Goal: Information Seeking & Learning: Learn about a topic

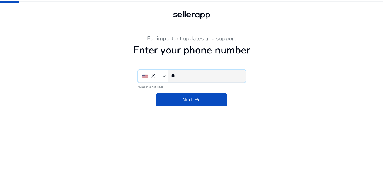
click at [192, 77] on input "**" at bounding box center [206, 76] width 70 height 6
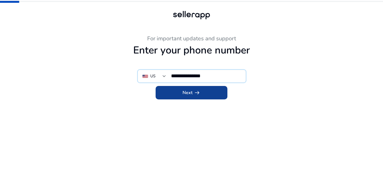
type input "**********"
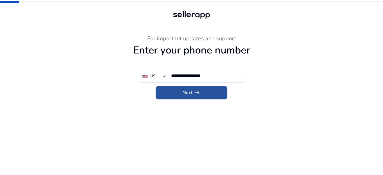
click at [186, 93] on span "Next arrow_right_alt" at bounding box center [192, 93] width 18 height 7
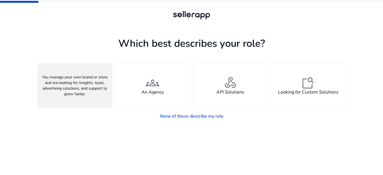
click at [75, 84] on span "person" at bounding box center [74, 82] width 13 height 13
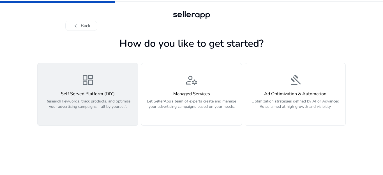
click at [92, 86] on span "dashboard" at bounding box center [87, 80] width 13 height 13
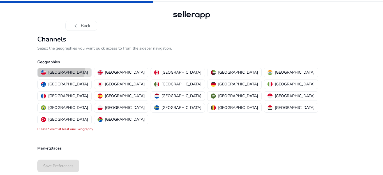
click at [61, 70] on p "[GEOGRAPHIC_DATA]" at bounding box center [68, 73] width 40 height 6
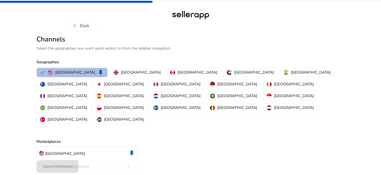
scroll to position [6, 0]
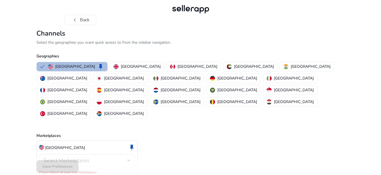
click at [116, 158] on div "Select Marketplaces" at bounding box center [85, 161] width 84 height 6
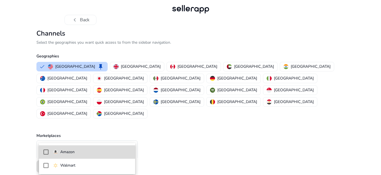
click at [83, 152] on span "Amazon" at bounding box center [92, 152] width 78 height 6
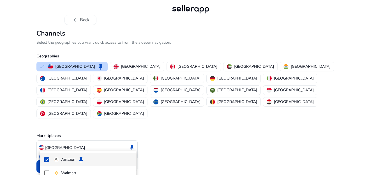
scroll to position [0, 0]
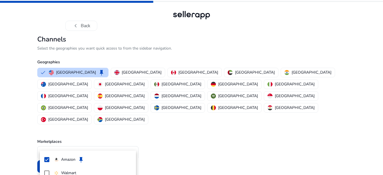
click at [173, 127] on div at bounding box center [191, 87] width 383 height 175
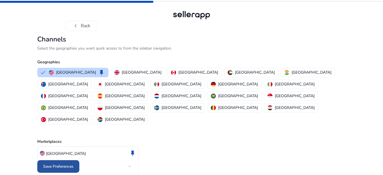
click at [66, 163] on span at bounding box center [58, 166] width 42 height 13
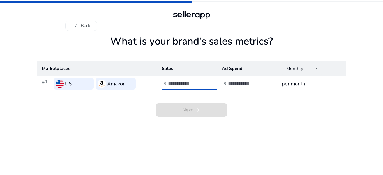
click at [195, 81] on input "number" at bounding box center [187, 84] width 38 height 6
click at [203, 86] on input "**" at bounding box center [187, 84] width 38 height 6
click at [204, 82] on input "*" at bounding box center [187, 84] width 38 height 6
type input "***"
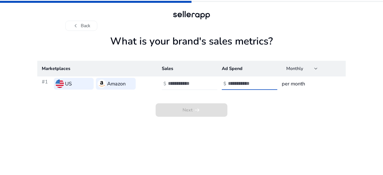
click at [254, 83] on input "number" at bounding box center [247, 84] width 38 height 6
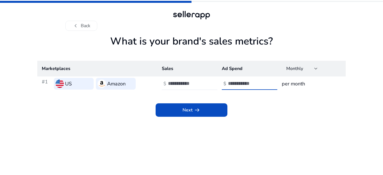
type input "**"
click at [293, 84] on h3 "per month" at bounding box center [311, 84] width 59 height 8
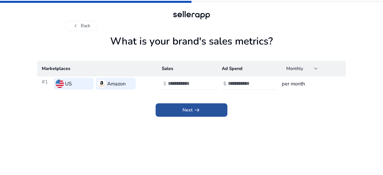
click at [202, 109] on span at bounding box center [192, 110] width 72 height 13
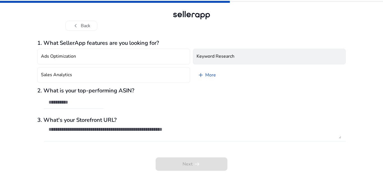
click at [208, 56] on h4 "Keyword Research" at bounding box center [216, 56] width 38 height 5
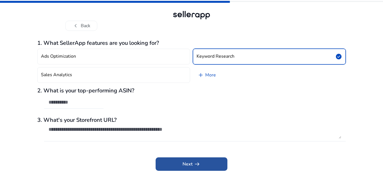
click at [197, 165] on span "arrow_right_alt" at bounding box center [197, 164] width 7 height 7
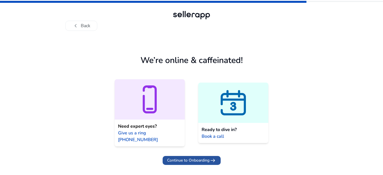
click at [196, 158] on span "Continue to Onboarding" at bounding box center [188, 161] width 42 height 6
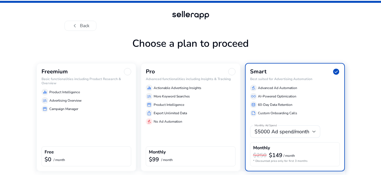
click at [47, 106] on div "storefront Campaign Manager" at bounding box center [87, 109] width 90 height 7
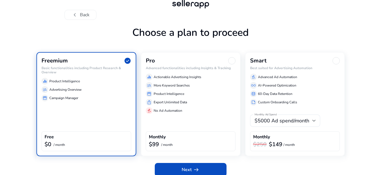
scroll to position [17, 0]
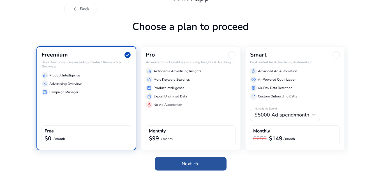
click at [190, 162] on span "Next arrow_right_alt" at bounding box center [191, 164] width 18 height 7
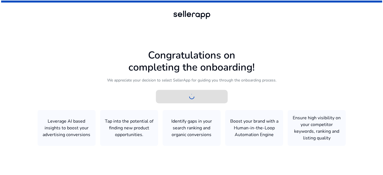
scroll to position [0, 0]
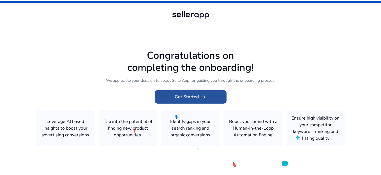
click at [198, 94] on span "Get Started arrow_right_alt" at bounding box center [191, 97] width 32 height 7
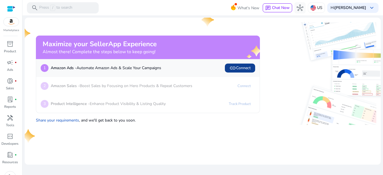
click at [243, 68] on span "link Connect" at bounding box center [240, 68] width 21 height 7
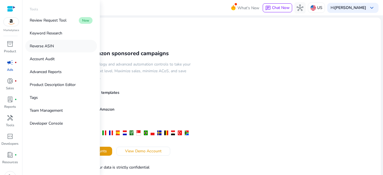
click at [52, 48] on p "Reverse ASIN" at bounding box center [42, 46] width 24 height 6
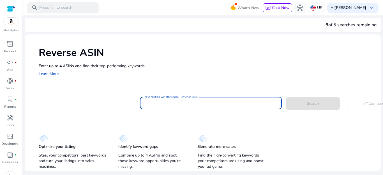
click at [149, 104] on input "Your next big win starts here—enter an ASIN" at bounding box center [210, 103] width 133 height 6
paste input "**********"
type input "**********"
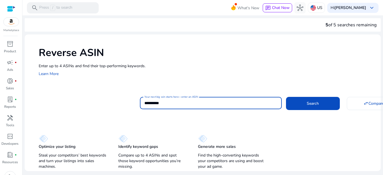
click at [185, 104] on input "**********" at bounding box center [210, 103] width 133 height 6
drag, startPoint x: 183, startPoint y: 104, endPoint x: 131, endPoint y: 103, distance: 51.9
click at [131, 103] on div "**********" at bounding box center [208, 103] width 338 height 14
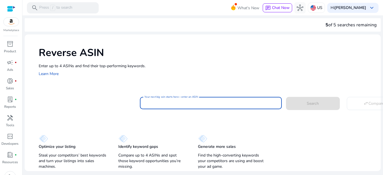
click at [166, 103] on input "Your next big win starts here—enter an ASIN" at bounding box center [210, 103] width 133 height 6
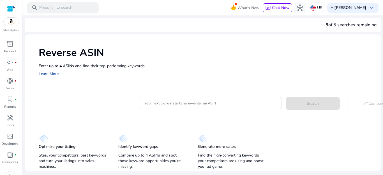
click at [49, 74] on link "Learn More" at bounding box center [49, 73] width 20 height 5
click at [163, 107] on div at bounding box center [210, 103] width 133 height 12
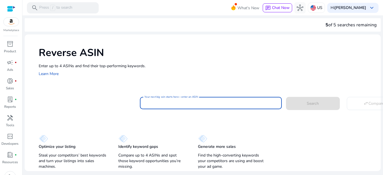
paste input "**********"
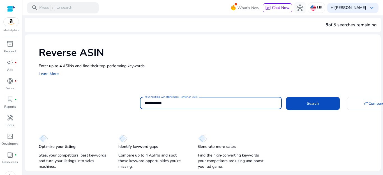
paste input "**********"
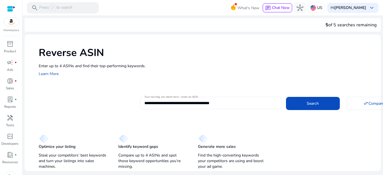
click at [261, 130] on div "Optimize your listing Steal your competitors’ best keywords and turn your listi…" at bounding box center [203, 149] width 356 height 43
click at [298, 100] on span at bounding box center [313, 103] width 54 height 13
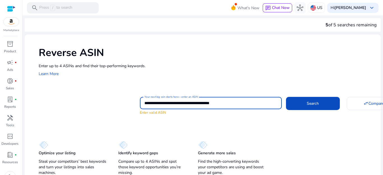
click at [169, 105] on input "**********" at bounding box center [210, 103] width 133 height 6
click at [196, 103] on input "**********" at bounding box center [210, 103] width 133 height 6
drag, startPoint x: 171, startPoint y: 105, endPoint x: 259, endPoint y: 113, distance: 88.2
click at [259, 113] on div "**********" at bounding box center [211, 106] width 142 height 19
type input "**********"
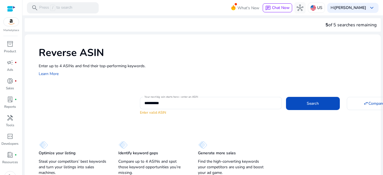
click at [104, 100] on div "**********" at bounding box center [208, 106] width 338 height 20
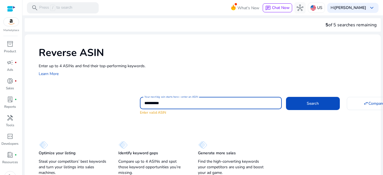
click at [180, 104] on input "**********" at bounding box center [210, 103] width 133 height 6
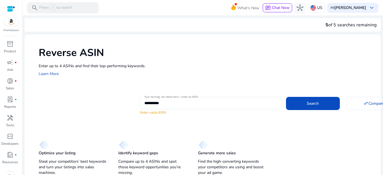
click at [292, 123] on div "**********" at bounding box center [203, 106] width 356 height 143
click at [300, 102] on span at bounding box center [313, 103] width 54 height 13
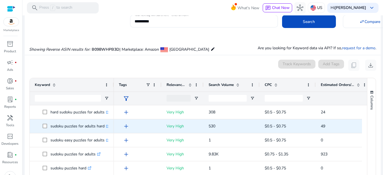
scroll to position [66, 0]
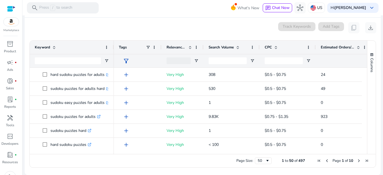
click at [238, 46] on span at bounding box center [238, 47] width 4 height 4
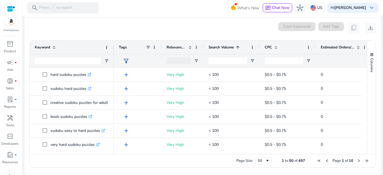
click at [238, 47] on span at bounding box center [238, 47] width 4 height 4
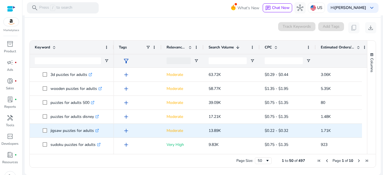
scroll to position [28, 0]
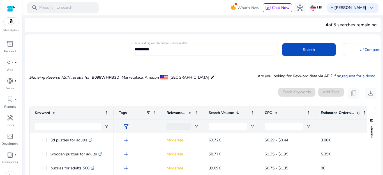
scroll to position [28, 0]
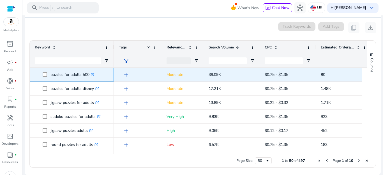
drag, startPoint x: 51, startPoint y: 75, endPoint x: 90, endPoint y: 75, distance: 39.8
click at [90, 75] on p "puzzles for adults 500 .st0{fill:#2c8af8}" at bounding box center [73, 75] width 44 height 12
click at [89, 75] on p "puzzles for adults 500 .st0{fill:#2c8af8}" at bounding box center [73, 75] width 44 height 12
copy p "puzzles for adults 500"
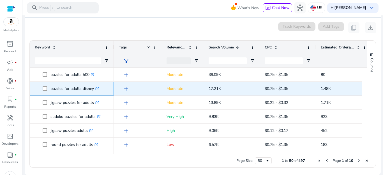
click at [32, 91] on div "puzzles for adults disney .st0{fill:#2c8af8}" at bounding box center [72, 89] width 84 height 14
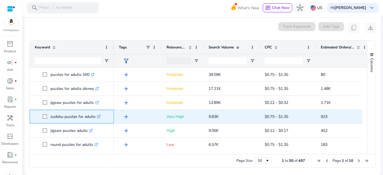
drag, startPoint x: 51, startPoint y: 117, endPoint x: 95, endPoint y: 117, distance: 43.5
click at [95, 116] on p "sudoku puzzles for adults .st0{fill:#2c8af8}" at bounding box center [76, 117] width 50 height 12
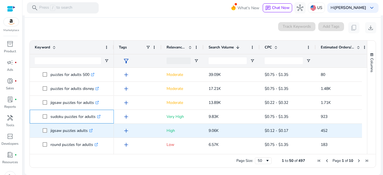
copy p "sudoku puzzles for adults"
click at [33, 132] on div "jigsaw puzzles adults .st0{fill:#2c8af8}" at bounding box center [72, 131] width 84 height 14
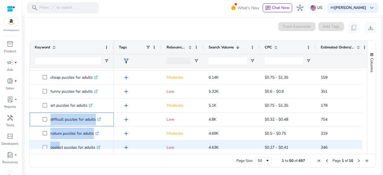
scroll to position [116, 0]
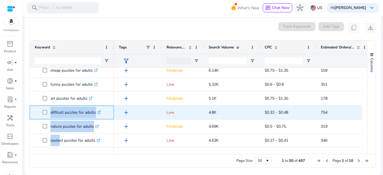
drag, startPoint x: 50, startPoint y: 145, endPoint x: 97, endPoint y: 112, distance: 56.8
click at [97, 112] on span "difficult puzzles for adults .st0{fill:#2c8af8}" at bounding box center [76, 113] width 66 height 12
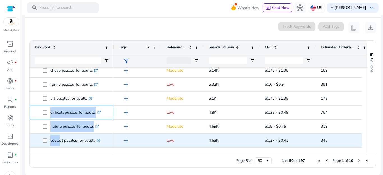
copy span "difficult puzzles for adults"
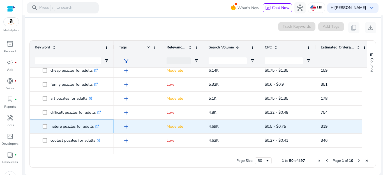
click at [32, 126] on div "nature puzzles for adults .st0{fill:#2c8af8}" at bounding box center [72, 127] width 84 height 14
drag, startPoint x: 50, startPoint y: 127, endPoint x: 94, endPoint y: 126, distance: 43.5
click at [94, 126] on span "nature puzzles for adults .st0{fill:#2c8af8}" at bounding box center [76, 127] width 66 height 12
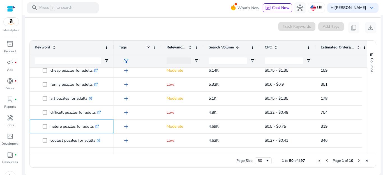
copy span "nature puzzles for adults"
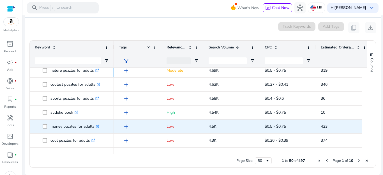
scroll to position [173, 0]
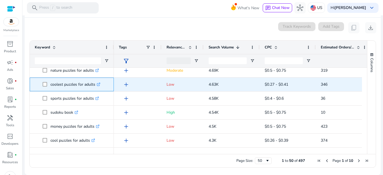
click at [35, 85] on span "coolest puzzles for adults .st0{fill:#2c8af8}" at bounding box center [72, 85] width 74 height 12
drag, startPoint x: 51, startPoint y: 86, endPoint x: 94, endPoint y: 85, distance: 43.2
click at [94, 85] on p "coolest puzzles for adults .st0{fill:#2c8af8}" at bounding box center [76, 85] width 50 height 12
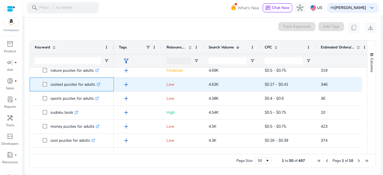
scroll to position [173, 0]
drag, startPoint x: 51, startPoint y: 86, endPoint x: 96, endPoint y: 89, distance: 45.0
click at [96, 89] on p "coolest puzzles for adults .st0{fill:#2c8af8}" at bounding box center [76, 85] width 50 height 12
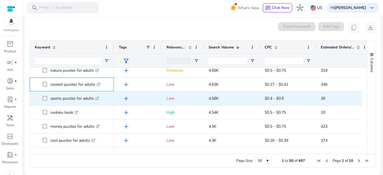
copy p "coolest puzzles for adults"
click at [33, 98] on div "sports puzzles for adults .st0{fill:#2c8af8}" at bounding box center [72, 99] width 84 height 14
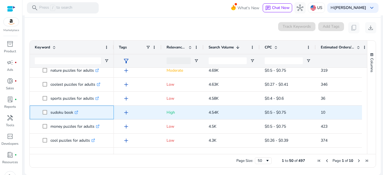
click at [35, 113] on div "sudoku book .st0{fill:#2c8af8}" at bounding box center [72, 113] width 84 height 14
drag, startPoint x: 51, startPoint y: 113, endPoint x: 72, endPoint y: 111, distance: 21.8
click at [72, 111] on p "sudoku book .st0{fill:#2c8af8}" at bounding box center [65, 113] width 28 height 12
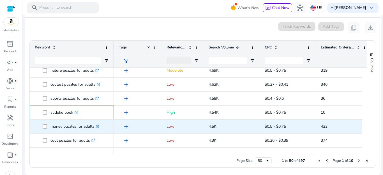
copy p "sudoku book"
click at [32, 126] on div "money puzzles for adults .st0{fill:#2c8af8}" at bounding box center [72, 127] width 84 height 14
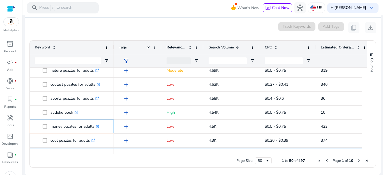
scroll to position [201, 0]
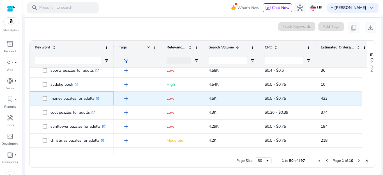
drag, startPoint x: 51, startPoint y: 99, endPoint x: 95, endPoint y: 101, distance: 44.1
click at [94, 100] on p "money puzzles for adults .st0{fill:#2c8af8}" at bounding box center [75, 99] width 49 height 12
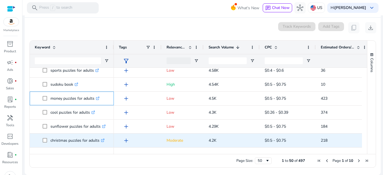
copy p "money puzzles for adults"
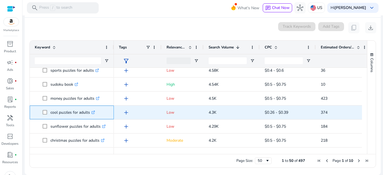
click at [32, 112] on div "cool puzzles for adults .st0{fill:#2c8af8}" at bounding box center [72, 113] width 84 height 14
drag, startPoint x: 51, startPoint y: 114, endPoint x: 64, endPoint y: 114, distance: 12.3
click at [64, 114] on p "cool puzzles for adults .st0{fill:#2c8af8}" at bounding box center [73, 113] width 45 height 12
drag, startPoint x: 51, startPoint y: 113, endPoint x: 91, endPoint y: 112, distance: 39.6
click at [91, 112] on p "cool puzzles for adults .st0{fill:#2c8af8}" at bounding box center [73, 113] width 45 height 12
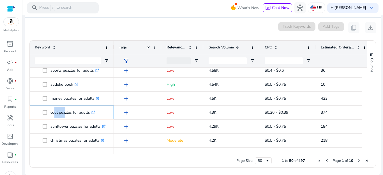
copy p "cool puzzles for adults"
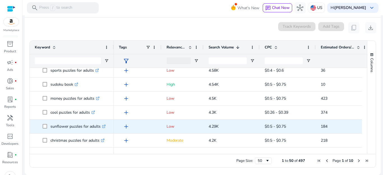
click at [33, 128] on div "sunflower puzzles for adults .st0{fill:#2c8af8}" at bounding box center [72, 127] width 84 height 14
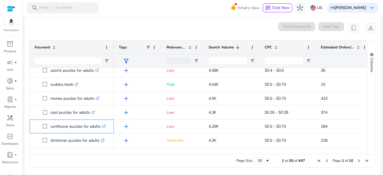
scroll to position [257, 0]
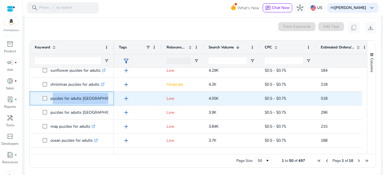
drag, startPoint x: 51, startPoint y: 99, endPoint x: 106, endPoint y: 100, distance: 54.7
click at [106, 100] on p "puzzles for adults ravensburger .st0{fill:#2c8af8}" at bounding box center [89, 99] width 77 height 12
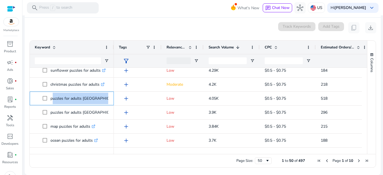
copy p "puzzles for adults ravensburger"
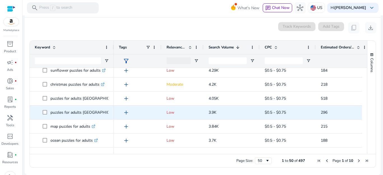
click at [34, 113] on div "puzzles for adults italy .st0{fill:#2c8af8}" at bounding box center [72, 113] width 84 height 14
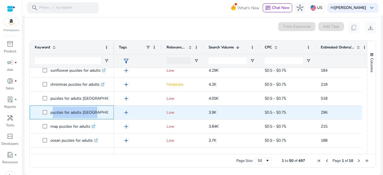
drag, startPoint x: 51, startPoint y: 113, endPoint x: 88, endPoint y: 114, distance: 36.8
click at [89, 113] on p "puzzles for adults italy .st0{fill:#2c8af8}" at bounding box center [89, 113] width 77 height 12
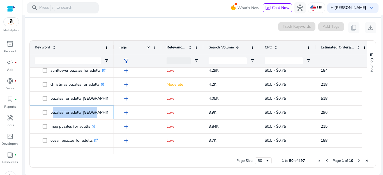
copy p "puzzles for adults italy"
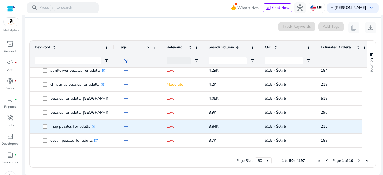
click at [34, 126] on div "map puzzles for adults .st0{fill:#2c8af8}" at bounding box center [72, 127] width 84 height 14
drag, startPoint x: 51, startPoint y: 128, endPoint x: 91, endPoint y: 127, distance: 39.8
click at [91, 127] on p "map puzzles for adults .st0{fill:#2c8af8}" at bounding box center [73, 127] width 45 height 12
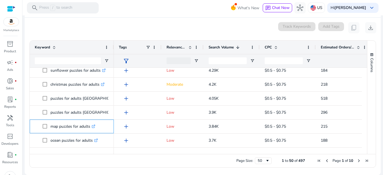
copy p "map puzzles for adults"
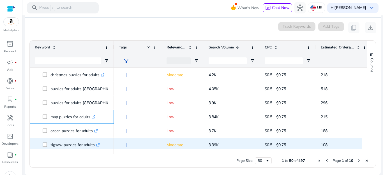
scroll to position [285, 0]
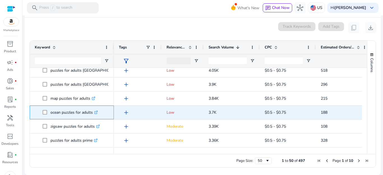
drag, startPoint x: 51, startPoint y: 113, endPoint x: 92, endPoint y: 113, distance: 40.7
click at [92, 113] on p "ocean puzzles for adults .st0{fill:#2c8af8}" at bounding box center [74, 113] width 47 height 12
copy p "ocean puzzles for adults"
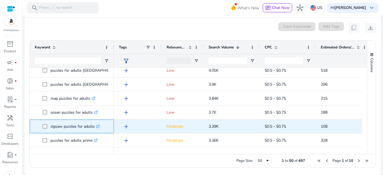
click at [33, 125] on div "zigsaw puzzles for adults .st0{fill:#2c8af8}" at bounding box center [72, 127] width 84 height 14
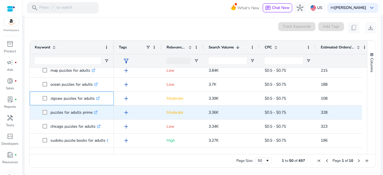
scroll to position [313, 0]
drag, startPoint x: 51, startPoint y: 114, endPoint x: 92, endPoint y: 113, distance: 41.3
click at [92, 113] on p "puzzles for adults prime .st0{fill:#2c8af8}" at bounding box center [74, 113] width 47 height 12
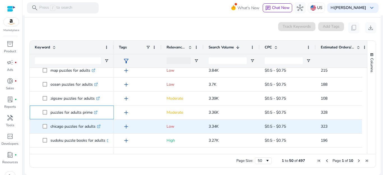
copy p "puzzles for adults prime"
click at [34, 129] on div "chicago puzzles for adults .st0{fill:#2c8af8}" at bounding box center [72, 127] width 84 height 14
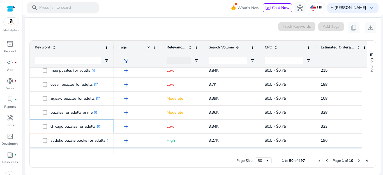
scroll to position [341, 0]
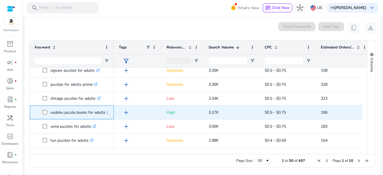
drag, startPoint x: 51, startPoint y: 112, endPoint x: 105, endPoint y: 110, distance: 54.2
click at [105, 110] on p "sudoku puzzle books for adults .st0{fill:#2c8af8}" at bounding box center [81, 113] width 60 height 12
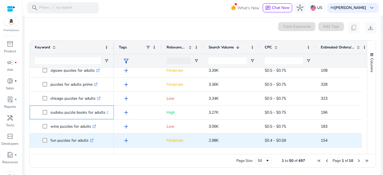
copy p "sudoku puzzle books for adults"
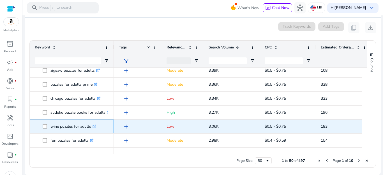
click at [33, 124] on div "wine puzzles for adults .st0{fill:#2c8af8}" at bounding box center [72, 127] width 84 height 14
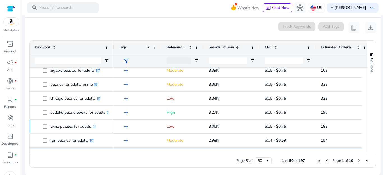
scroll to position [369, 0]
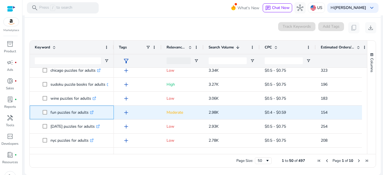
drag, startPoint x: 50, startPoint y: 114, endPoint x: 88, endPoint y: 116, distance: 37.9
click at [88, 116] on span "fun puzzles for adults .st0{fill:#2c8af8}" at bounding box center [76, 113] width 66 height 12
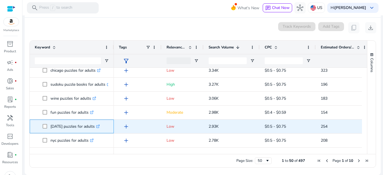
drag, startPoint x: 51, startPoint y: 128, endPoint x: 100, endPoint y: 126, distance: 49.7
click at [100, 126] on p "halloween puzzles for adults .st0{fill:#2c8af8}" at bounding box center [75, 127] width 49 height 12
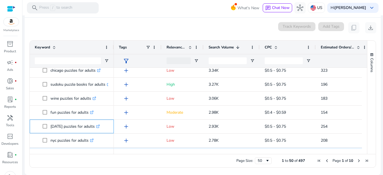
scroll to position [397, 0]
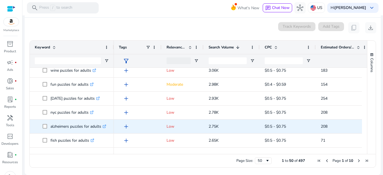
click at [32, 124] on div "alzheimers puzzles for adults .st0{fill:#2c8af8}" at bounding box center [72, 127] width 84 height 14
drag, startPoint x: 51, startPoint y: 127, endPoint x: 100, endPoint y: 126, distance: 49.7
click at [100, 126] on p "alzheimers puzzles for adults .st0{fill:#2c8af8}" at bounding box center [79, 127] width 56 height 12
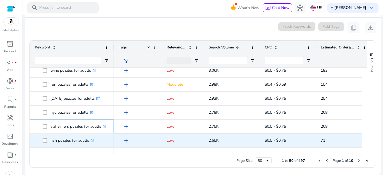
copy p "alzheimers puzzles for adults"
click at [34, 141] on div "fish puzzles for adults .st0{fill:#2c8af8}" at bounding box center [72, 141] width 84 height 14
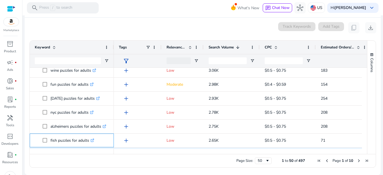
scroll to position [425, 0]
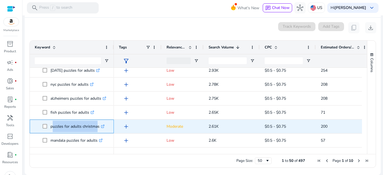
drag, startPoint x: 51, startPoint y: 127, endPoint x: 98, endPoint y: 128, distance: 47.1
click at [97, 128] on p "puzzles for adults christmas .st0{fill:#2c8af8}" at bounding box center [78, 127] width 54 height 12
click at [35, 125] on span "puzzles for adults christmas .st0{fill:#2c8af8}" at bounding box center [72, 127] width 74 height 12
drag, startPoint x: 51, startPoint y: 127, endPoint x: 100, endPoint y: 126, distance: 49.1
click at [100, 126] on p "puzzles for adults christmas .st0{fill:#2c8af8}" at bounding box center [78, 127] width 54 height 12
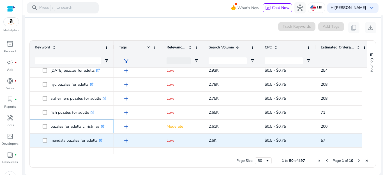
copy p "puzzles for adults christmas"
click at [35, 140] on span "mandala puzzles for adults .st0{fill:#2c8af8}" at bounding box center [72, 141] width 74 height 12
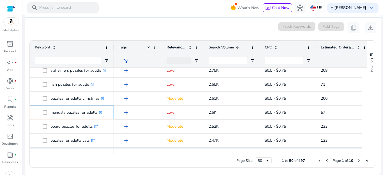
scroll to position [481, 0]
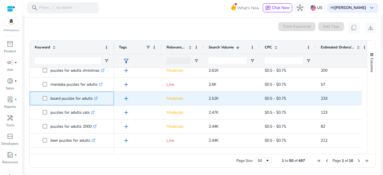
drag, startPoint x: 50, startPoint y: 98, endPoint x: 92, endPoint y: 99, distance: 42.1
click at [92, 99] on span "board puzzles for adults .st0{fill:#2c8af8}" at bounding box center [76, 99] width 66 height 12
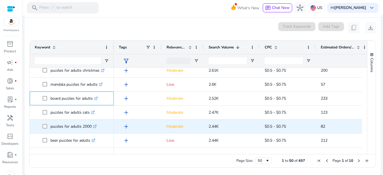
copy span "board puzzles for adults"
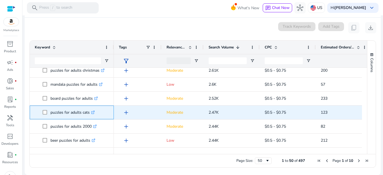
click at [32, 109] on div "puzzles for adults cats .st0{fill:#2c8af8}" at bounding box center [72, 113] width 84 height 14
drag, startPoint x: 51, startPoint y: 114, endPoint x: 90, endPoint y: 115, distance: 39.3
click at [90, 115] on p "puzzles for adults cats .st0{fill:#2c8af8}" at bounding box center [73, 113] width 44 height 12
copy p "puzzles for adults cats"
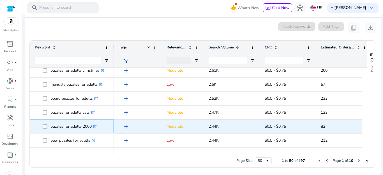
drag, startPoint x: 51, startPoint y: 127, endPoint x: 91, endPoint y: 126, distance: 41.0
click at [91, 126] on p "puzzles for adults 2000 .st0{fill:#2c8af8}" at bounding box center [74, 127] width 46 height 12
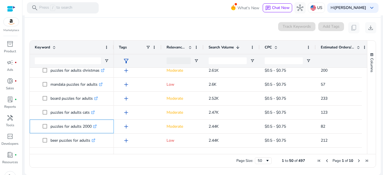
copy p "puzzles for adults 2000"
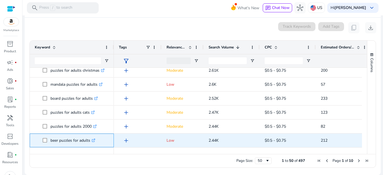
click at [34, 139] on div "beer puzzles for adults .st0{fill:#2c8af8}" at bounding box center [72, 141] width 84 height 14
drag, startPoint x: 51, startPoint y: 142, endPoint x: 88, endPoint y: 139, distance: 37.4
click at [87, 139] on p "beer puzzles for adults .st0{fill:#2c8af8}" at bounding box center [73, 141] width 45 height 12
drag, startPoint x: 49, startPoint y: 141, endPoint x: 91, endPoint y: 141, distance: 42.1
click at [91, 141] on span "beer puzzles for adults .st0{fill:#2c8af8}" at bounding box center [76, 141] width 66 height 12
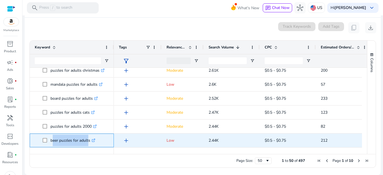
copy span "beer puzzles for adults"
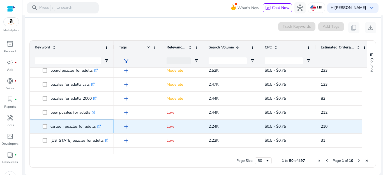
click at [35, 125] on span "cartoon puzzles for adults .st0{fill:#2c8af8}" at bounding box center [72, 127] width 74 height 12
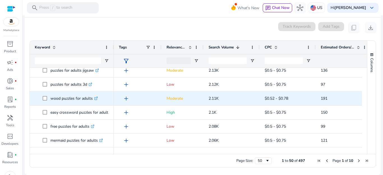
scroll to position [565, 0]
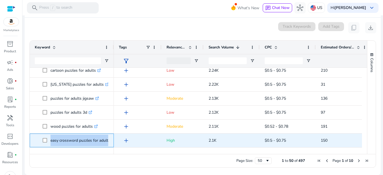
drag, startPoint x: 50, startPoint y: 142, endPoint x: 108, endPoint y: 143, distance: 58.1
click at [108, 143] on span "easy crossword puzzles for adults .st0{fill:#2c8af8}" at bounding box center [76, 141] width 66 height 12
copy span "easy crossword puzzles for adult"
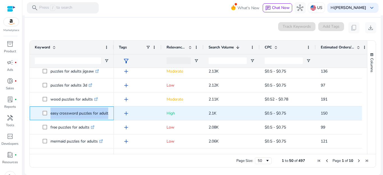
scroll to position [593, 0]
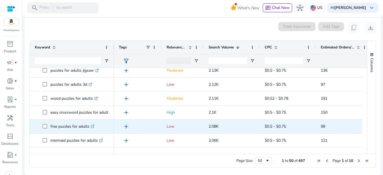
click at [33, 124] on div "free puzzles for adults .st0{fill:#2c8af8}" at bounding box center [72, 127] width 84 height 14
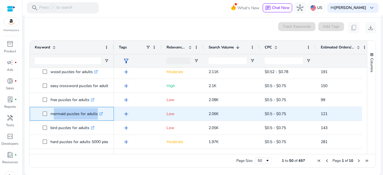
drag, startPoint x: 51, startPoint y: 115, endPoint x: 97, endPoint y: 113, distance: 45.8
click at [97, 113] on p "mermaid puzzles for adults .st0{fill:#2c8af8}" at bounding box center [77, 114] width 52 height 12
drag, startPoint x: 50, startPoint y: 115, endPoint x: 97, endPoint y: 113, distance: 47.4
click at [97, 113] on span "mermaid puzzles for adults .st0{fill:#2c8af8}" at bounding box center [76, 114] width 66 height 12
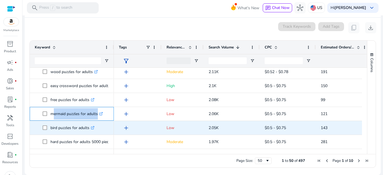
copy span "mermaid puzzles for adults"
drag, startPoint x: 51, startPoint y: 129, endPoint x: 90, endPoint y: 129, distance: 39.6
click at [90, 129] on p "bird puzzles for adults .st0{fill:#2c8af8}" at bounding box center [73, 128] width 44 height 12
copy p "bird puzzles for adults"
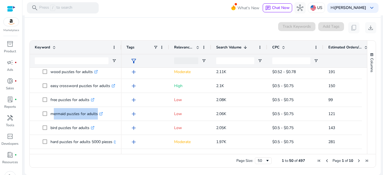
drag, startPoint x: 113, startPoint y: 52, endPoint x: 121, endPoint y: 52, distance: 7.3
click at [121, 52] on div at bounding box center [121, 47] width 2 height 13
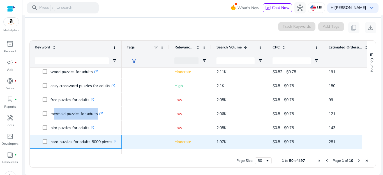
drag, startPoint x: 51, startPoint y: 143, endPoint x: 112, endPoint y: 143, distance: 61.4
click at [112, 143] on p "hard puzzles for adults 5000 pieces .st0{fill:#2c8af8}" at bounding box center [84, 142] width 67 height 12
copy p "hard puzzles for adults 5000 pieces"
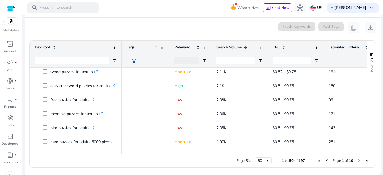
click at [146, 27] on div "0 keyword(s) selected Track Keywords Add Tags content_copy download" at bounding box center [202, 27] width 347 height 11
click at [357, 161] on span "Next Page" at bounding box center [359, 161] width 4 height 4
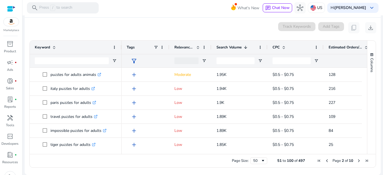
scroll to position [0, 0]
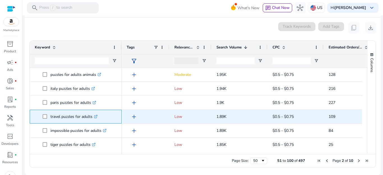
drag, startPoint x: 50, startPoint y: 118, endPoint x: 92, endPoint y: 118, distance: 42.1
click at [92, 118] on span "travel puzzles for adults .st0{fill:#2c8af8}" at bounding box center [80, 117] width 74 height 12
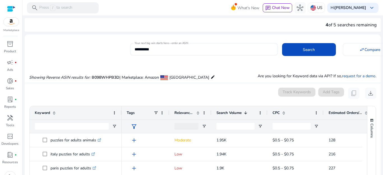
scroll to position [66, 0]
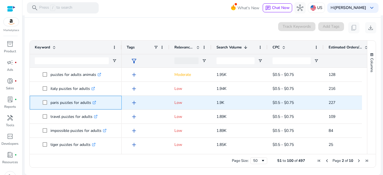
drag, startPoint x: 51, startPoint y: 104, endPoint x: 90, endPoint y: 104, distance: 39.8
click at [90, 104] on p "paris puzzles for adults .st0{fill:#2c8af8}" at bounding box center [74, 103] width 46 height 12
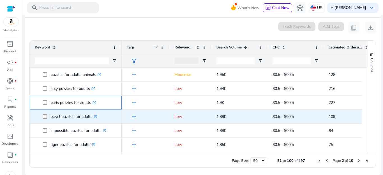
copy p "paris puzzles for adults"
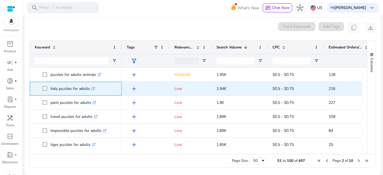
drag, startPoint x: 50, startPoint y: 90, endPoint x: 89, endPoint y: 91, distance: 39.0
click at [89, 91] on span "italy puzzles for adults .st0{fill:#2c8af8}" at bounding box center [80, 89] width 74 height 12
copy span "italy puzzles for adults"
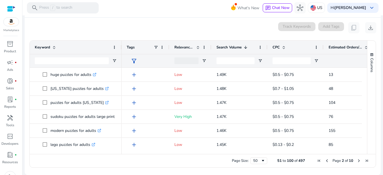
scroll to position [393, 0]
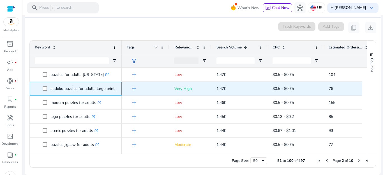
drag, startPoint x: 50, startPoint y: 89, endPoint x: 115, endPoint y: 88, distance: 65.1
click at [115, 88] on span "sudoku puzzles for adults large print .st0{fill:#2c8af8}" at bounding box center [80, 89] width 74 height 12
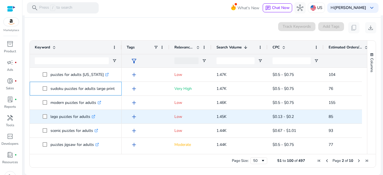
copy span "sudoku puzzles for adults large print"
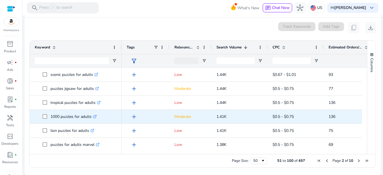
scroll to position [449, 0]
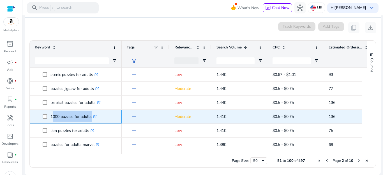
drag, startPoint x: 51, startPoint y: 117, endPoint x: 92, endPoint y: 117, distance: 41.5
click at [91, 117] on p "1000 puzzles for adults .st0{fill:#2c8af8}" at bounding box center [74, 117] width 46 height 12
click at [93, 117] on p "1000 puzzles for adults .st0{fill:#2c8af8}" at bounding box center [74, 117] width 46 height 12
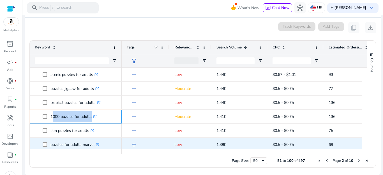
copy p "1000 puzzles for adults"
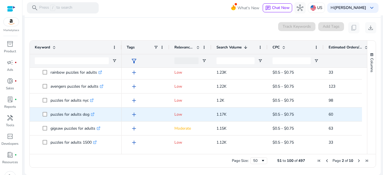
scroll to position [620, 0]
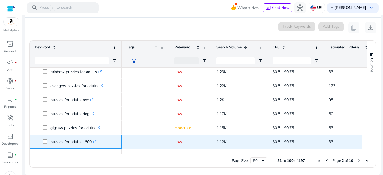
drag, startPoint x: 51, startPoint y: 143, endPoint x: 94, endPoint y: 146, distance: 43.6
click at [93, 148] on div "puzzles for adults 1500 .st0{fill:#2c8af8}" at bounding box center [76, 142] width 82 height 13
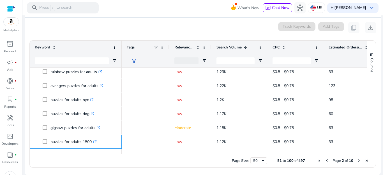
copy p "puzzles for adults 1500"
click at [357, 162] on span "Next Page" at bounding box center [359, 161] width 4 height 4
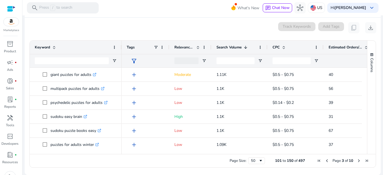
scroll to position [0, 0]
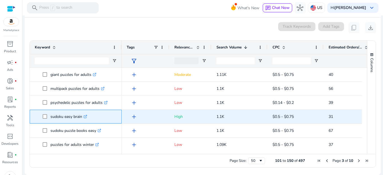
drag, startPoint x: 51, startPoint y: 118, endPoint x: 82, endPoint y: 118, distance: 30.9
click at [82, 118] on p "sudoku easy brain .st0{fill:#2c8af8}" at bounding box center [69, 117] width 37 height 12
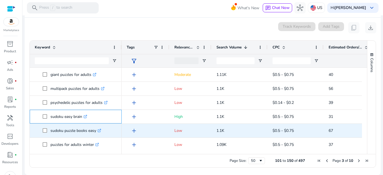
copy p "sudoku easy brain"
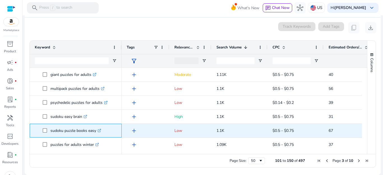
drag, startPoint x: 51, startPoint y: 132, endPoint x: 97, endPoint y: 132, distance: 46.0
click at [97, 132] on p "sudoku puzzle books easy .st0{fill:#2c8af8}" at bounding box center [76, 131] width 51 height 12
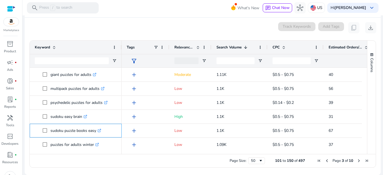
copy p "sudoku puzzle books easy"
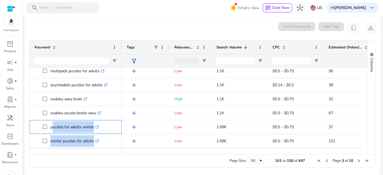
scroll to position [35, 0]
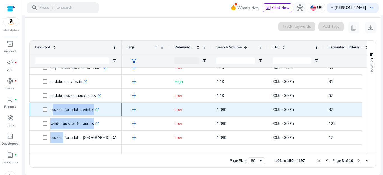
drag, startPoint x: 51, startPoint y: 146, endPoint x: 95, endPoint y: 113, distance: 54.2
click at [95, 113] on p "puzzles for adults winter .st0{fill:#2c8af8}" at bounding box center [75, 110] width 49 height 12
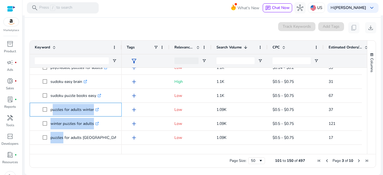
copy p "puzzles for adults winter"
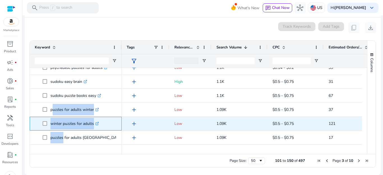
drag, startPoint x: 51, startPoint y: 124, endPoint x: 94, endPoint y: 123, distance: 42.9
click at [94, 123] on p "winter puzzles for adults .st0{fill:#2c8af8}" at bounding box center [75, 124] width 49 height 12
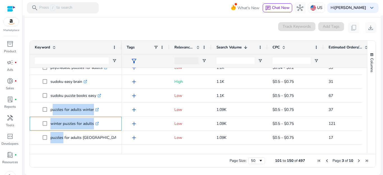
copy p "winter puzzles for adults"
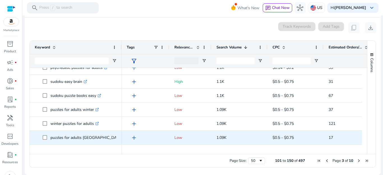
click at [51, 139] on p "puzzles for adults ireland .st0{fill:#2c8af8}" at bounding box center [89, 138] width 77 height 12
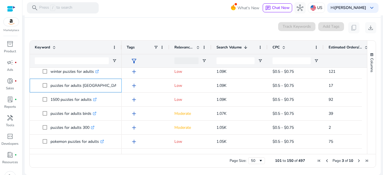
scroll to position [0, 0]
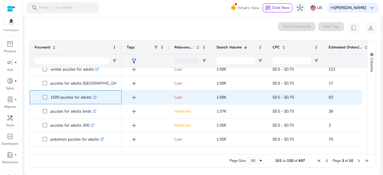
drag, startPoint x: 51, startPoint y: 97, endPoint x: 93, endPoint y: 99, distance: 41.5
click at [92, 98] on p "1500 puzzles for adults .st0{fill:#2c8af8}" at bounding box center [74, 98] width 46 height 12
click at [50, 97] on span at bounding box center [47, 98] width 8 height 12
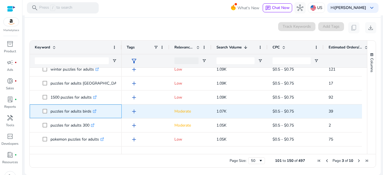
click at [54, 110] on p "puzzles for adults birds .st0{fill:#2c8af8}" at bounding box center [74, 112] width 46 height 12
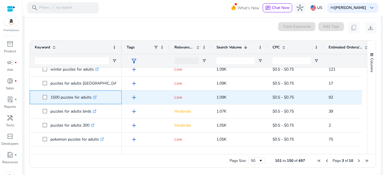
drag, startPoint x: 51, startPoint y: 97, endPoint x: 91, endPoint y: 100, distance: 39.7
click at [91, 100] on p "1500 puzzles for adults .st0{fill:#2c8af8}" at bounding box center [74, 98] width 46 height 12
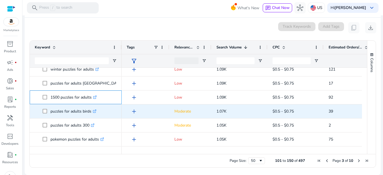
copy p "1500 puzzles for adults"
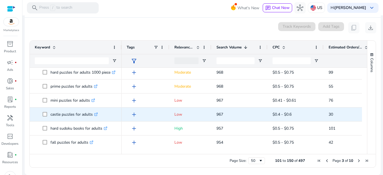
scroll to position [286, 0]
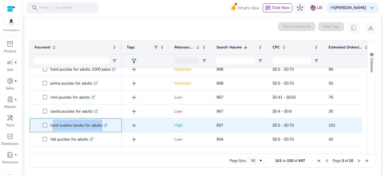
drag, startPoint x: 51, startPoint y: 126, endPoint x: 100, endPoint y: 125, distance: 49.7
click at [100, 125] on p "hard sudoku books for adults .st0{fill:#2c8af8}" at bounding box center [79, 126] width 57 height 12
drag, startPoint x: 50, startPoint y: 125, endPoint x: 102, endPoint y: 126, distance: 52.2
click at [102, 126] on span "hard sudoku books for adults .st0{fill:#2c8af8}" at bounding box center [80, 126] width 74 height 12
copy span "hard sudoku books for adults"
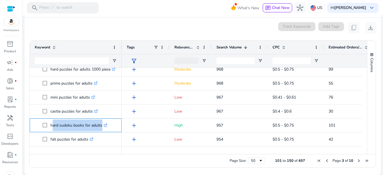
scroll to position [370, 0]
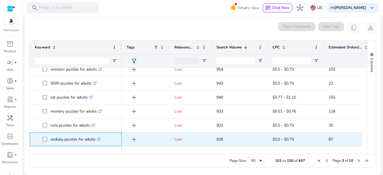
drag, startPoint x: 51, startPoint y: 140, endPoint x: 96, endPoint y: 142, distance: 45.2
click at [96, 142] on p "soduku puzzles for adults .st0{fill:#2c8af8}" at bounding box center [76, 140] width 50 height 12
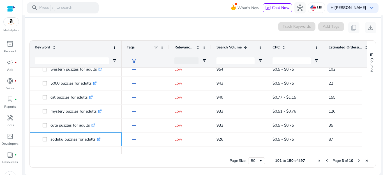
copy p "soduku puzzles for adults"
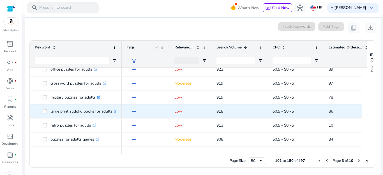
scroll to position [454, 0]
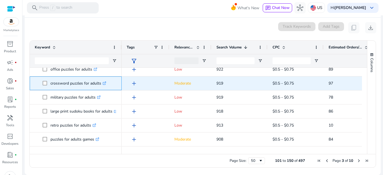
drag, startPoint x: 51, startPoint y: 84, endPoint x: 102, endPoint y: 80, distance: 51.7
click at [102, 80] on p "crossword puzzles for adults .st0{fill:#2c8af8}" at bounding box center [79, 84] width 56 height 12
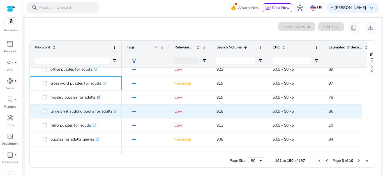
copy p "crossword puzzles for adults"
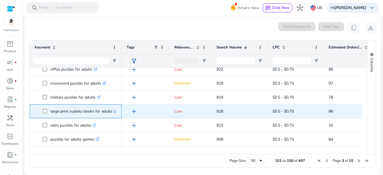
drag, startPoint x: 50, startPoint y: 113, endPoint x: 113, endPoint y: 112, distance: 62.3
click at [113, 112] on span "large print sudoku books for adults .st0{fill:#2c8af8}" at bounding box center [80, 112] width 74 height 12
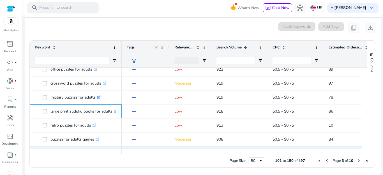
copy span "large print sudoku books for adults"
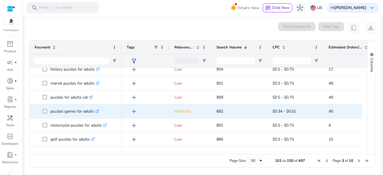
scroll to position [566, 0]
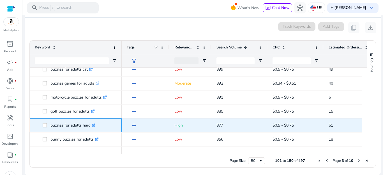
drag, startPoint x: 51, startPoint y: 125, endPoint x: 90, endPoint y: 123, distance: 39.6
click at [90, 123] on p "puzzles for adults hard .st0{fill:#2c8af8}" at bounding box center [73, 126] width 45 height 12
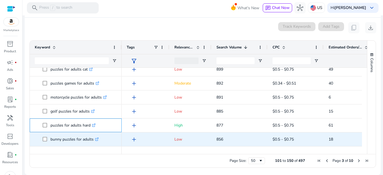
copy p "puzzles for adults hard"
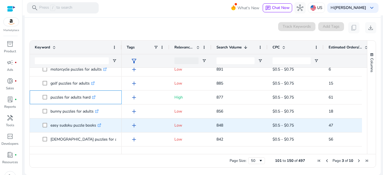
scroll to position [620, 0]
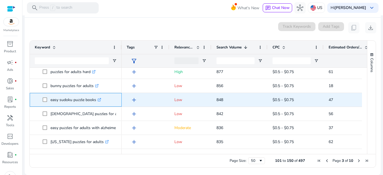
drag, startPoint x: 51, startPoint y: 101, endPoint x: 96, endPoint y: 101, distance: 45.5
click at [96, 101] on p "easy sudoku puzzle books .st0{fill:#2c8af8}" at bounding box center [76, 100] width 51 height 12
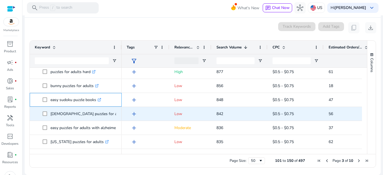
copy p "easy sudoku puzzle books"
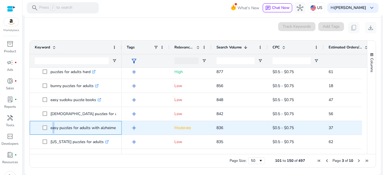
click at [51, 129] on p "easy puzzles for adults with alzheimers .st0{fill:#2c8af8}" at bounding box center [88, 128] width 74 height 12
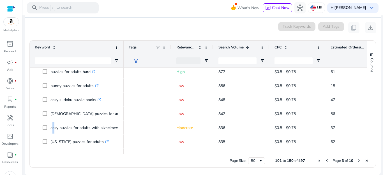
drag, startPoint x: 121, startPoint y: 48, endPoint x: 123, endPoint y: 52, distance: 4.9
click at [123, 52] on div at bounding box center [123, 47] width 2 height 13
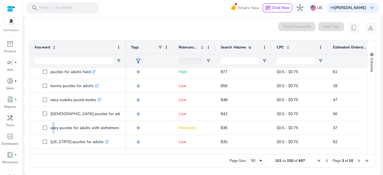
click at [125, 48] on div at bounding box center [126, 47] width 2 height 13
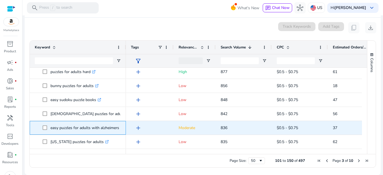
click at [35, 126] on div "easy puzzles for adults with alzheimers .st0{fill:#2c8af8}" at bounding box center [78, 128] width 96 height 14
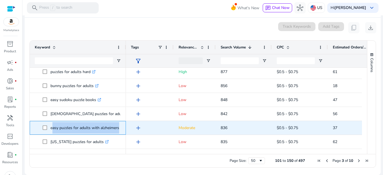
drag, startPoint x: 51, startPoint y: 129, endPoint x: 121, endPoint y: 130, distance: 69.9
click at [121, 130] on span "easy puzzles for adults with alzheimers .st0{fill:#2c8af8}" at bounding box center [82, 128] width 78 height 12
copy span "easy puzzles for adults with alzheimers .st0{fill:#2c8af8}"
click at [78, 128] on p "easy puzzles for adults with alzheimers .st0{fill:#2c8af8}" at bounding box center [88, 128] width 74 height 12
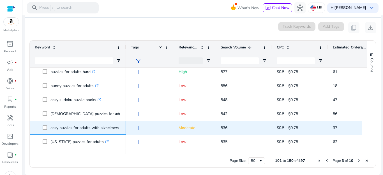
drag, startPoint x: 51, startPoint y: 128, endPoint x: 119, endPoint y: 128, distance: 67.3
click at [119, 128] on p "easy puzzles for adults with alzheimers .st0{fill:#2c8af8}" at bounding box center [88, 128] width 74 height 12
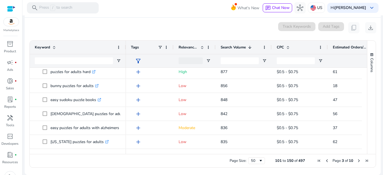
click at [357, 161] on span "Next Page" at bounding box center [359, 161] width 4 height 4
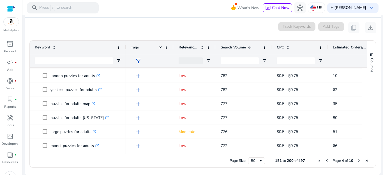
scroll to position [0, 0]
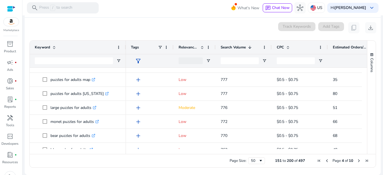
drag, startPoint x: 365, startPoint y: 98, endPoint x: 365, endPoint y: 101, distance: 2.8
click at [367, 101] on div "Columns Keyword Column Labels Drag here to set column labels" at bounding box center [371, 98] width 9 height 114
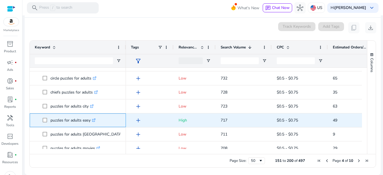
drag, startPoint x: 51, startPoint y: 121, endPoint x: 90, endPoint y: 121, distance: 39.6
click at [90, 121] on p "puzzles for adults easy .st0{fill:#2c8af8}" at bounding box center [73, 121] width 45 height 12
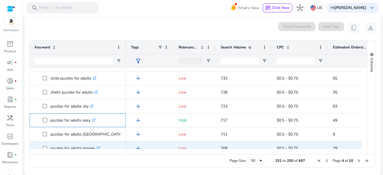
copy p "puzzles for adults easy"
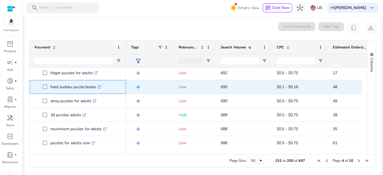
drag, startPoint x: 51, startPoint y: 88, endPoint x: 96, endPoint y: 87, distance: 44.9
click at [96, 87] on p "hard sudoku puzzle books .st0{fill:#2c8af8}" at bounding box center [76, 87] width 51 height 12
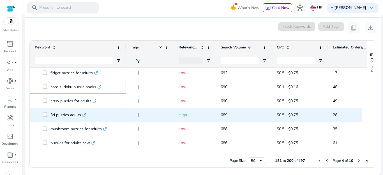
copy p "hard sudoku puzzle books"
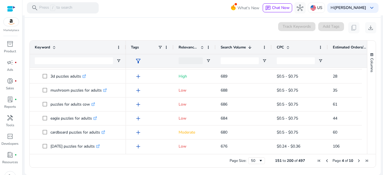
scroll to position [499, 0]
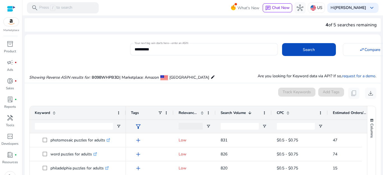
scroll to position [66, 0]
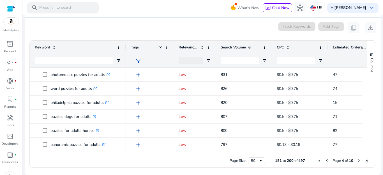
drag, startPoint x: 0, startPoint y: 0, endPoint x: 195, endPoint y: 61, distance: 204.2
click at [195, 58] on mat-card "0 keyword(s) selected Track Keywords Add Tags content_copy download Press SPACE…" at bounding box center [203, 97] width 356 height 158
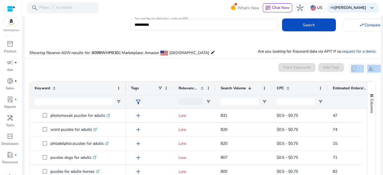
scroll to position [0, 0]
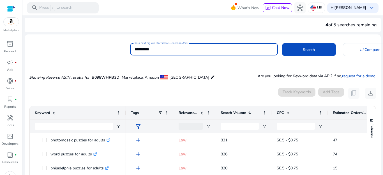
click at [171, 51] on input "**********" at bounding box center [204, 49] width 139 height 6
click at [160, 50] on input "**********" at bounding box center [204, 49] width 139 height 6
click at [186, 49] on input "**********" at bounding box center [204, 49] width 139 height 6
click at [210, 49] on input "**********" at bounding box center [204, 49] width 139 height 6
click at [256, 45] on div "**********" at bounding box center [204, 49] width 139 height 12
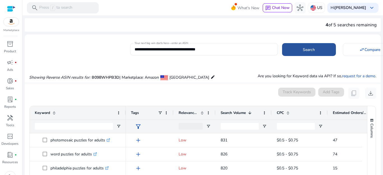
click at [306, 50] on span "Search" at bounding box center [309, 50] width 12 height 6
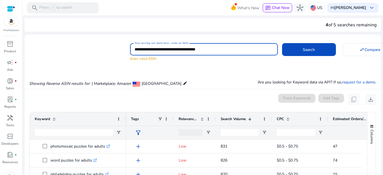
drag, startPoint x: 162, startPoint y: 50, endPoint x: 123, endPoint y: 43, distance: 40.1
click at [123, 43] on div "**********" at bounding box center [201, 52] width 352 height 20
drag, startPoint x: 159, startPoint y: 48, endPoint x: 220, endPoint y: 58, distance: 62.1
click at [220, 58] on div "**********" at bounding box center [204, 52] width 148 height 19
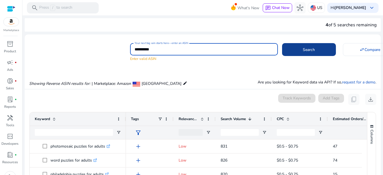
type input "**********"
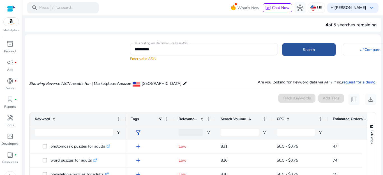
click at [303, 47] on span "Search" at bounding box center [309, 50] width 12 height 6
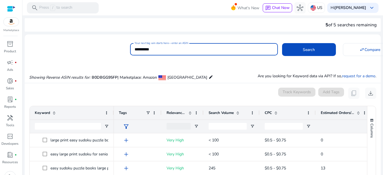
drag, startPoint x: 134, startPoint y: 51, endPoint x: 162, endPoint y: 52, distance: 27.5
click at [162, 52] on input "**********" at bounding box center [204, 49] width 139 height 6
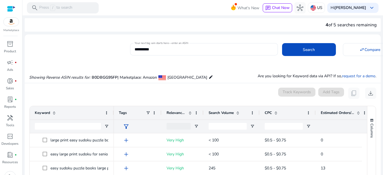
click at [61, 50] on div "**********" at bounding box center [201, 49] width 352 height 14
click at [220, 113] on span "Search Volume" at bounding box center [221, 113] width 25 height 5
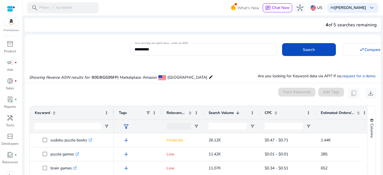
click at [220, 114] on span "Search Volume" at bounding box center [221, 113] width 25 height 5
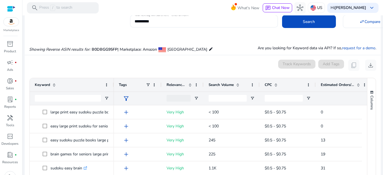
click at [223, 84] on span "Search Volume" at bounding box center [221, 84] width 25 height 5
click at [214, 82] on span "Search Volume" at bounding box center [221, 84] width 25 height 5
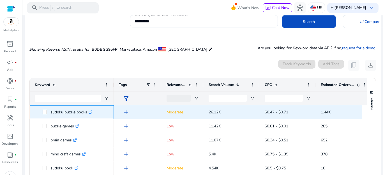
drag, startPoint x: 51, startPoint y: 113, endPoint x: 86, endPoint y: 114, distance: 35.6
click at [86, 114] on p "sudoku puzzle books .st0{fill:#2c8af8}" at bounding box center [72, 113] width 42 height 12
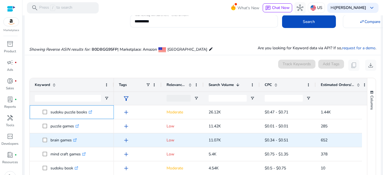
copy p "sudoku puzzle books"
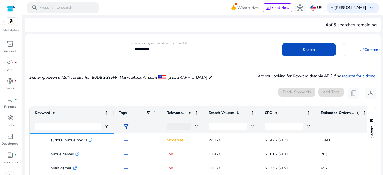
scroll to position [28, 0]
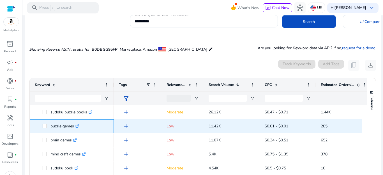
drag, startPoint x: 51, startPoint y: 127, endPoint x: 74, endPoint y: 127, distance: 23.8
click at [74, 127] on p "puzzle games .st0{fill:#2c8af8}" at bounding box center [65, 127] width 29 height 12
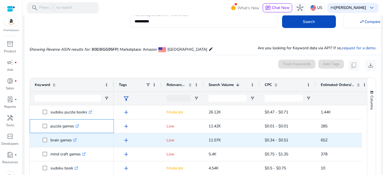
copy p "puzzle games"
drag, startPoint x: 51, startPoint y: 141, endPoint x: 73, endPoint y: 143, distance: 21.9
click at [73, 143] on p "brain games .st0{fill:#2c8af8}" at bounding box center [64, 141] width 26 height 12
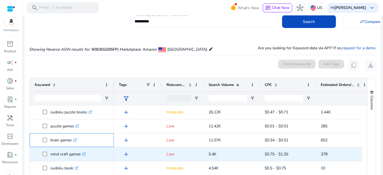
copy p "brain games"
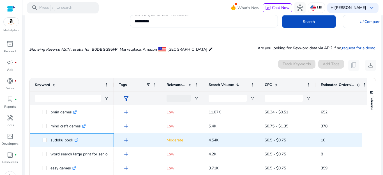
drag, startPoint x: 51, startPoint y: 141, endPoint x: 74, endPoint y: 140, distance: 22.2
click at [74, 140] on p "sudoku book .st0{fill:#2c8af8}" at bounding box center [65, 141] width 28 height 12
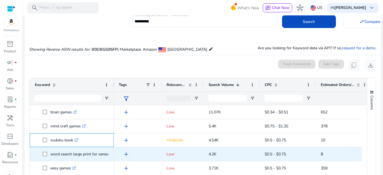
copy p "sudoku book"
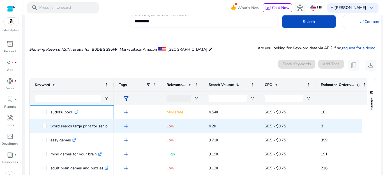
scroll to position [56, 0]
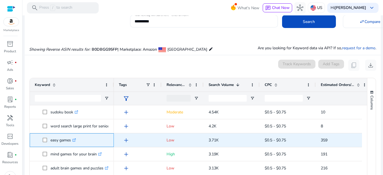
drag, startPoint x: 51, startPoint y: 141, endPoint x: 71, endPoint y: 141, distance: 19.9
click at [71, 141] on p "easy games .st0{fill:#2c8af8}" at bounding box center [64, 141] width 26 height 12
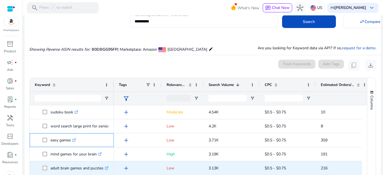
copy p "easy games"
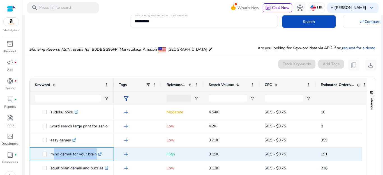
drag, startPoint x: 51, startPoint y: 155, endPoint x: 95, endPoint y: 155, distance: 44.3
click at [95, 155] on p "mind games for your brain .st0{fill:#2c8af8}" at bounding box center [76, 155] width 51 height 12
click at [97, 155] on p "mind games for your brain .st0{fill:#2c8af8}" at bounding box center [76, 155] width 51 height 12
drag, startPoint x: 50, startPoint y: 153, endPoint x: 97, endPoint y: 153, distance: 46.9
click at [97, 153] on span "mind games for your brain .st0{fill:#2c8af8}" at bounding box center [76, 155] width 66 height 12
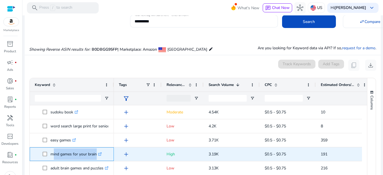
copy span "mind games for your brain"
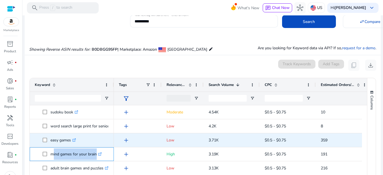
scroll to position [84, 0]
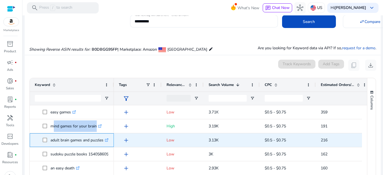
drag, startPoint x: 50, startPoint y: 142, endPoint x: 104, endPoint y: 140, distance: 53.9
click at [104, 140] on span "adult brain games and puzzles .st0{fill:#2c8af8}" at bounding box center [76, 141] width 66 height 12
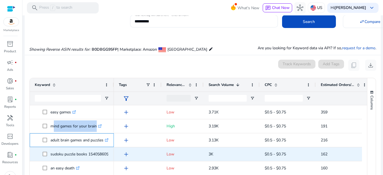
copy span "adult brain games and puzzles"
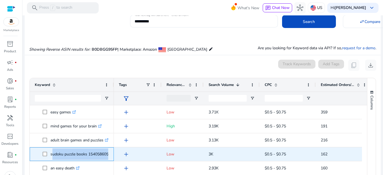
drag, startPoint x: 51, startPoint y: 155, endPoint x: 113, endPoint y: 156, distance: 61.7
click at [113, 156] on div "sudoku puzzle books 1540586057 .st0{fill:#2c8af8}" at bounding box center [72, 155] width 84 height 14
copy span "sudoku puzzle books 1540586057 .st0{fill:#2c8af8}"
click at [80, 153] on p "sudoku puzzle books 1540586057 .st0{fill:#2c8af8}" at bounding box center [83, 155] width 65 height 12
drag, startPoint x: 51, startPoint y: 156, endPoint x: 108, endPoint y: 155, distance: 57.8
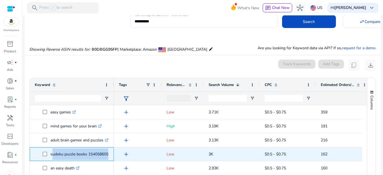
click at [108, 155] on span "sudoku puzzle books 1540586057 .st0{fill:#2c8af8}" at bounding box center [76, 155] width 66 height 12
copy p "sudoku puzzle books 154058605"
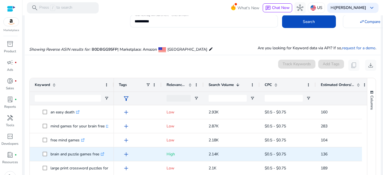
scroll to position [168, 0]
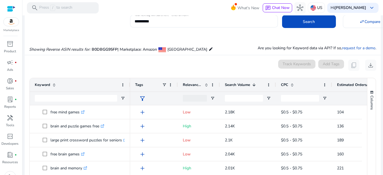
drag, startPoint x: 113, startPoint y: 90, endPoint x: 129, endPoint y: 88, distance: 16.4
click at [129, 88] on div at bounding box center [130, 84] width 2 height 13
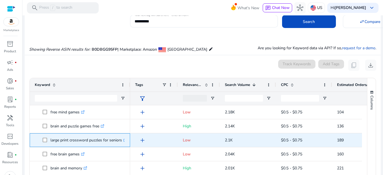
drag, startPoint x: 50, startPoint y: 141, endPoint x: 122, endPoint y: 139, distance: 72.4
click at [122, 139] on span "large print crossword puzzles for seniors .st0{fill:#2c8af8}" at bounding box center [84, 141] width 82 height 12
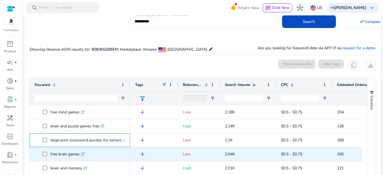
copy span "large print crossword puzzles for seniors"
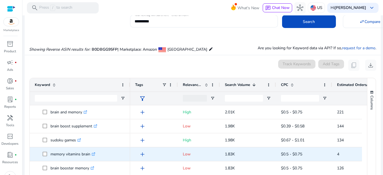
scroll to position [224, 0]
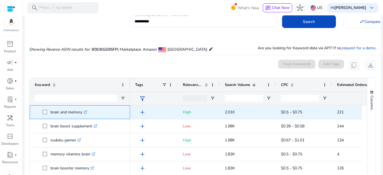
drag, startPoint x: 51, startPoint y: 112, endPoint x: 82, endPoint y: 116, distance: 31.2
click at [82, 116] on p "brain and memory .st0{fill:#2c8af8}" at bounding box center [69, 113] width 37 height 12
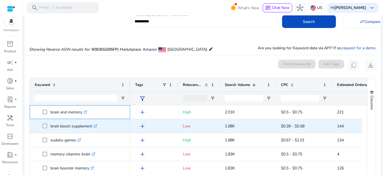
copy p "brain and memory"
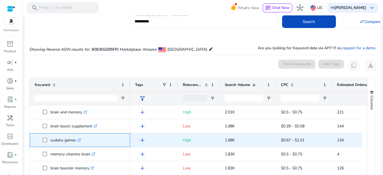
drag, startPoint x: 51, startPoint y: 141, endPoint x: 77, endPoint y: 142, distance: 26.7
click at [77, 142] on p "sudoku games .st0{fill:#2c8af8}" at bounding box center [66, 141] width 31 height 12
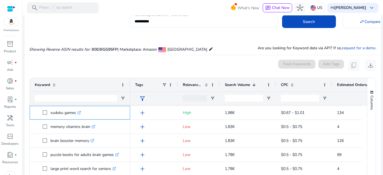
scroll to position [271, 0]
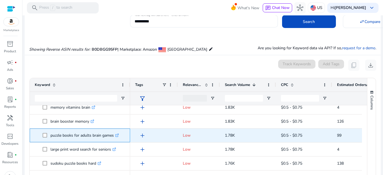
drag, startPoint x: 51, startPoint y: 136, endPoint x: 114, endPoint y: 141, distance: 63.3
click at [114, 141] on p "puzzle books for adults brain games .st0{fill:#2c8af8}" at bounding box center [85, 136] width 68 height 12
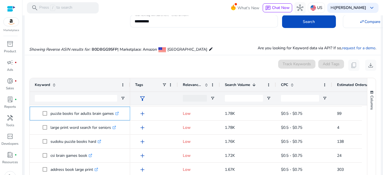
scroll to position [308, 0]
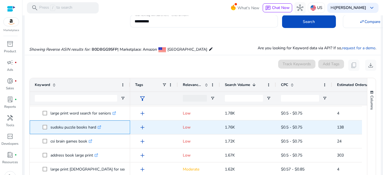
drag, startPoint x: 51, startPoint y: 129, endPoint x: 97, endPoint y: 130, distance: 45.7
click at [97, 130] on p "sudoku puzzle books hard .st0{fill:#2c8af8}" at bounding box center [76, 128] width 51 height 12
click at [32, 129] on div "sudoku puzzle books hard .st0{fill:#2c8af8}" at bounding box center [80, 128] width 100 height 14
drag, startPoint x: 51, startPoint y: 129, endPoint x: 95, endPoint y: 132, distance: 44.7
click at [95, 132] on p "sudoku puzzle books hard .st0{fill:#2c8af8}" at bounding box center [76, 128] width 51 height 12
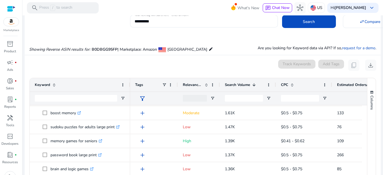
scroll to position [380, 0]
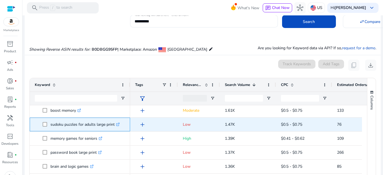
drag, startPoint x: 51, startPoint y: 126, endPoint x: 118, endPoint y: 130, distance: 66.6
click at [118, 130] on p "sudoku puzzles for adults large print .st0{fill:#2c8af8}" at bounding box center [85, 125] width 69 height 12
copy p "sudoku puzzles for adults large print"
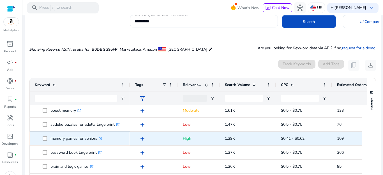
drag, startPoint x: 51, startPoint y: 139, endPoint x: 98, endPoint y: 140, distance: 46.9
click at [98, 140] on p "memory games for seniors .st0{fill:#2c8af8}" at bounding box center [77, 139] width 52 height 12
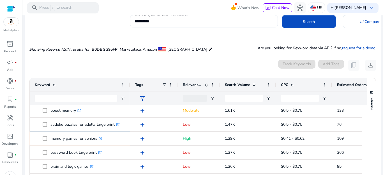
copy p "memory games for seniors"
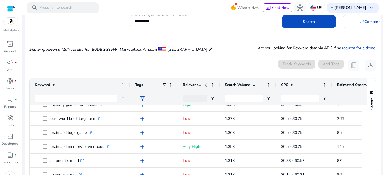
scroll to position [421, 0]
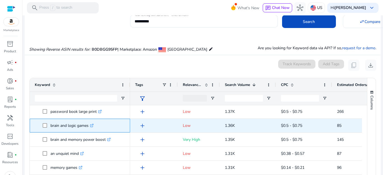
drag, startPoint x: 50, startPoint y: 125, endPoint x: 88, endPoint y: 126, distance: 38.2
click at [88, 126] on span "brain and logic games .st0{fill:#2c8af8}" at bounding box center [84, 126] width 82 height 12
copy span "brain and logic games"
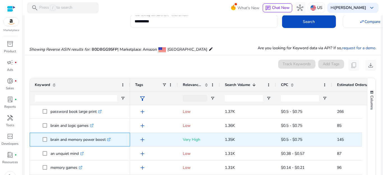
drag, startPoint x: 50, startPoint y: 141, endPoint x: 106, endPoint y: 139, distance: 55.6
click at [106, 139] on span "brain and memory power boost .st0{fill:#2c8af8}" at bounding box center [84, 140] width 82 height 12
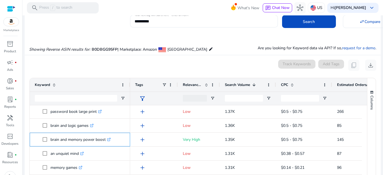
copy span "brain and memory power boost"
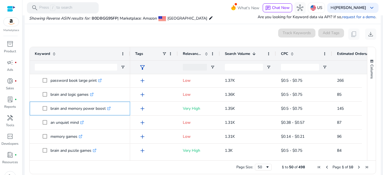
scroll to position [63, 0]
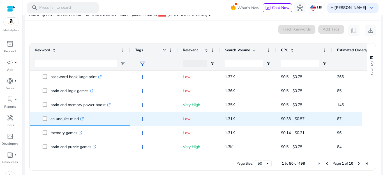
drag, startPoint x: 51, startPoint y: 119, endPoint x: 78, endPoint y: 121, distance: 27.3
click at [78, 121] on p "an unquiet mind .st0{fill:#2c8af8}" at bounding box center [67, 119] width 33 height 12
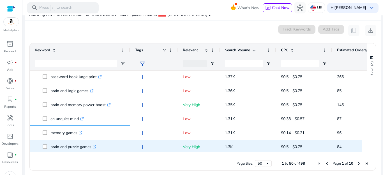
copy p "an unquiet mind"
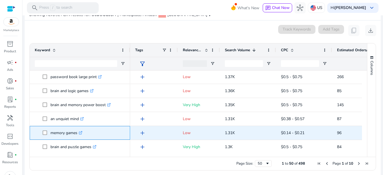
drag, startPoint x: 50, startPoint y: 134, endPoint x: 77, endPoint y: 137, distance: 26.5
click at [77, 137] on span "memory games .st0{fill:#2c8af8}" at bounding box center [84, 133] width 82 height 12
copy span "memory games"
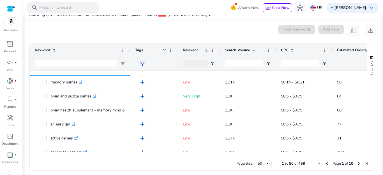
scroll to position [475, 0]
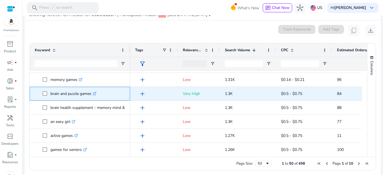
drag, startPoint x: 51, startPoint y: 95, endPoint x: 91, endPoint y: 95, distance: 40.4
click at [91, 95] on p "brain and puzzle games .st0{fill:#2c8af8}" at bounding box center [74, 94] width 46 height 12
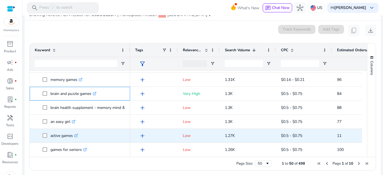
copy p "brain and puzzle games"
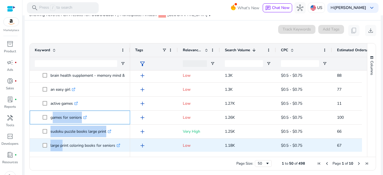
scroll to position [513, 0]
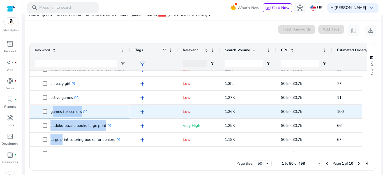
drag, startPoint x: 51, startPoint y: 151, endPoint x: 82, endPoint y: 115, distance: 47.5
click at [82, 115] on p "games for seniors .st0{fill:#2c8af8}" at bounding box center [69, 112] width 36 height 12
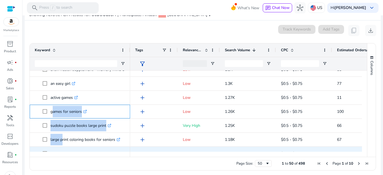
copy p "games for seniors"
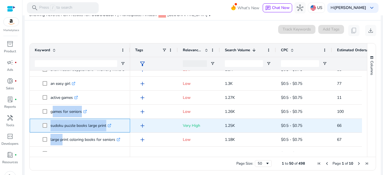
drag, startPoint x: 51, startPoint y: 125, endPoint x: 107, endPoint y: 128, distance: 55.9
click at [107, 128] on p "sudoku puzzle books large print .st0{fill:#2c8af8}" at bounding box center [81, 126] width 61 height 12
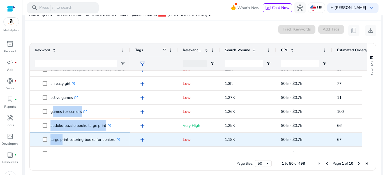
copy p "sudoku puzzle books large print"
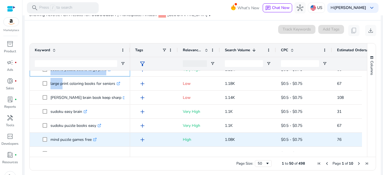
scroll to position [569, 0]
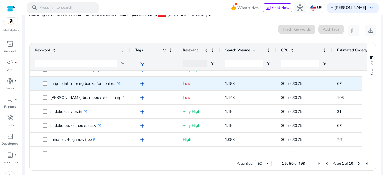
click at [35, 82] on div "large print coloring books for seniors .st0{fill:#2c8af8}" at bounding box center [80, 84] width 100 height 14
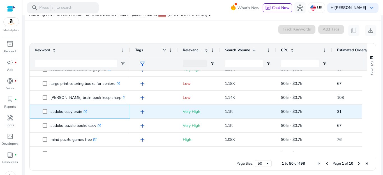
drag, startPoint x: 51, startPoint y: 113, endPoint x: 81, endPoint y: 112, distance: 30.6
click at [81, 112] on p "sudoku easy brain .st0{fill:#2c8af8}" at bounding box center [69, 112] width 37 height 12
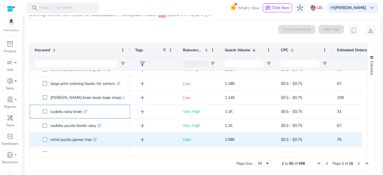
copy p "sudoku easy brain"
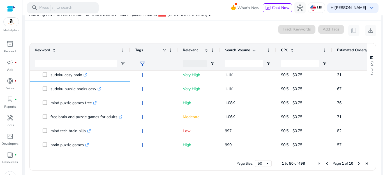
scroll to position [620, 0]
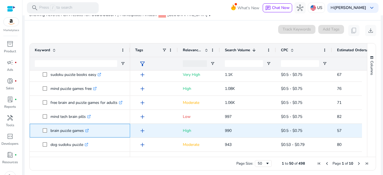
drag, startPoint x: 51, startPoint y: 131, endPoint x: 84, endPoint y: 132, distance: 32.8
click at [84, 132] on p "brain puzzle games .st0{fill:#2c8af8}" at bounding box center [70, 131] width 38 height 12
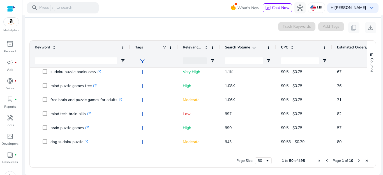
click at [109, 31] on div "0 keyword(s) selected Track Keywords Add Tags content_copy download" at bounding box center [202, 27] width 347 height 11
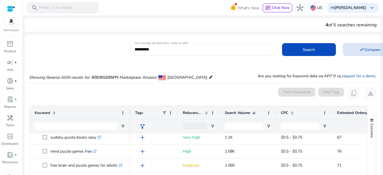
click at [371, 49] on span "Compare" at bounding box center [373, 50] width 16 height 6
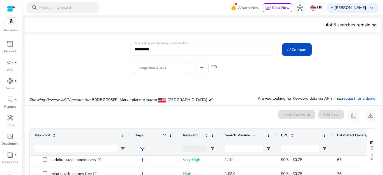
scroll to position [620, 0]
click at [351, 6] on b "[PERSON_NAME]" at bounding box center [351, 7] width 32 height 5
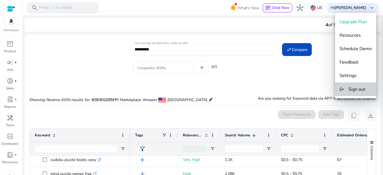
click at [350, 88] on span "Sign out" at bounding box center [357, 89] width 17 height 6
